Goal: Browse casually

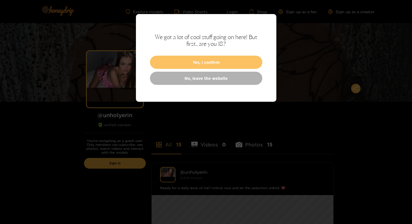
click at [167, 56] on button "Yes, I confirm" at bounding box center [206, 62] width 112 height 13
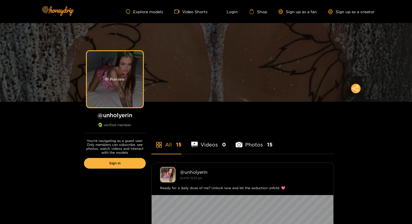
click at [128, 86] on div "Preview" at bounding box center [115, 79] width 56 height 56
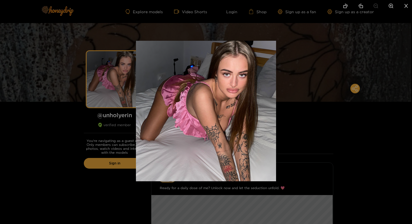
click at [104, 114] on div at bounding box center [206, 112] width 412 height 224
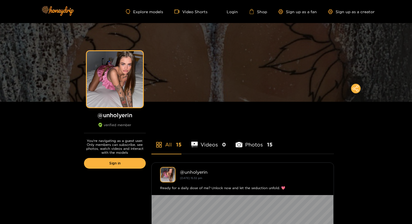
click at [210, 145] on li "Videos 0" at bounding box center [208, 140] width 35 height 25
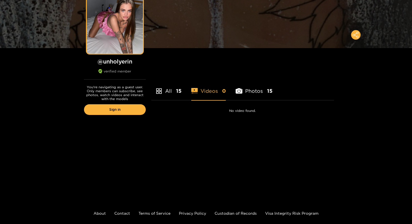
scroll to position [60, 0]
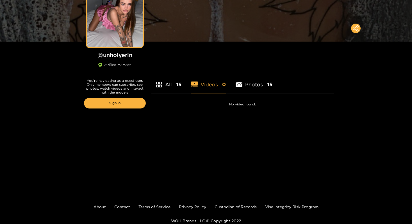
click at [158, 88] on div at bounding box center [156, 84] width 11 height 10
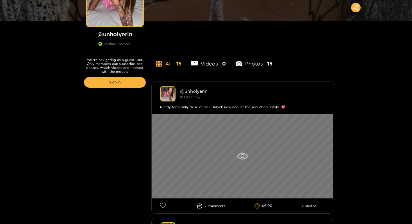
scroll to position [115, 0]
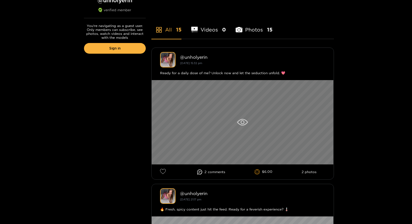
click at [238, 131] on div at bounding box center [242, 122] width 182 height 84
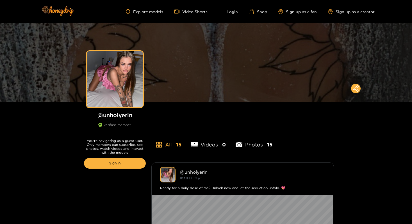
click at [259, 145] on li "Photos 15" at bounding box center [253, 140] width 37 height 25
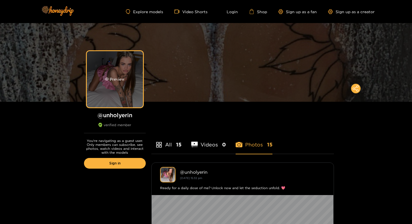
click at [123, 97] on div "Preview" at bounding box center [115, 79] width 56 height 56
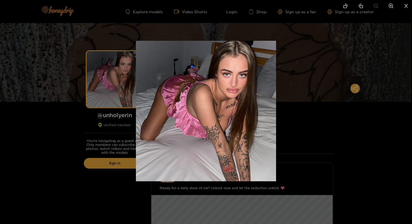
click at [54, 116] on div at bounding box center [206, 112] width 412 height 224
